Goal: Task Accomplishment & Management: Manage account settings

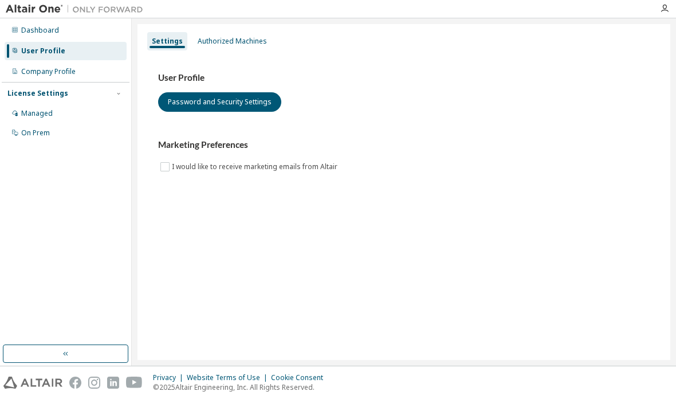
click at [27, 29] on div "Dashboard" at bounding box center [40, 30] width 38 height 9
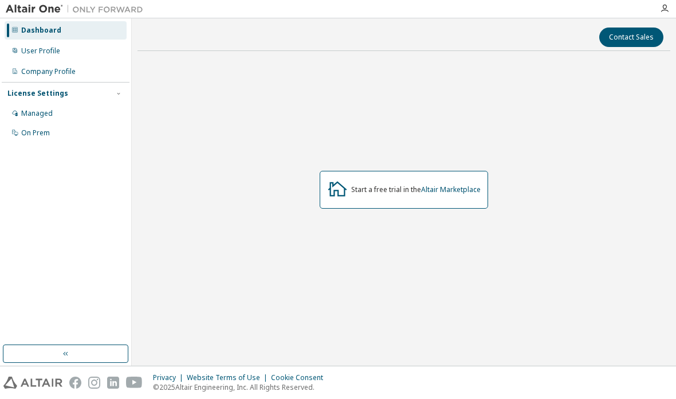
click at [26, 45] on div "User Profile" at bounding box center [66, 51] width 122 height 18
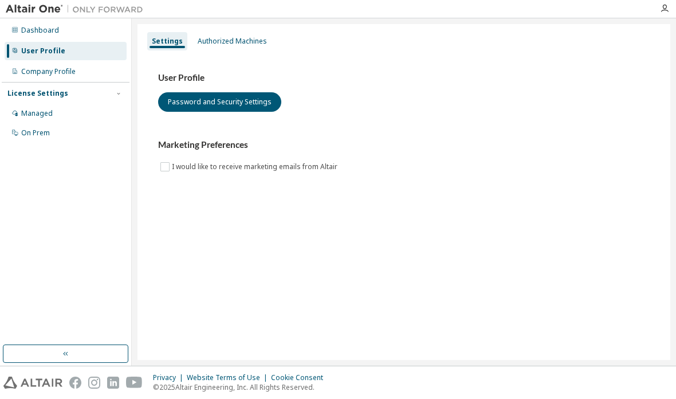
click at [185, 95] on button "Password and Security Settings" at bounding box center [219, 101] width 123 height 19
